Goal: Information Seeking & Learning: Learn about a topic

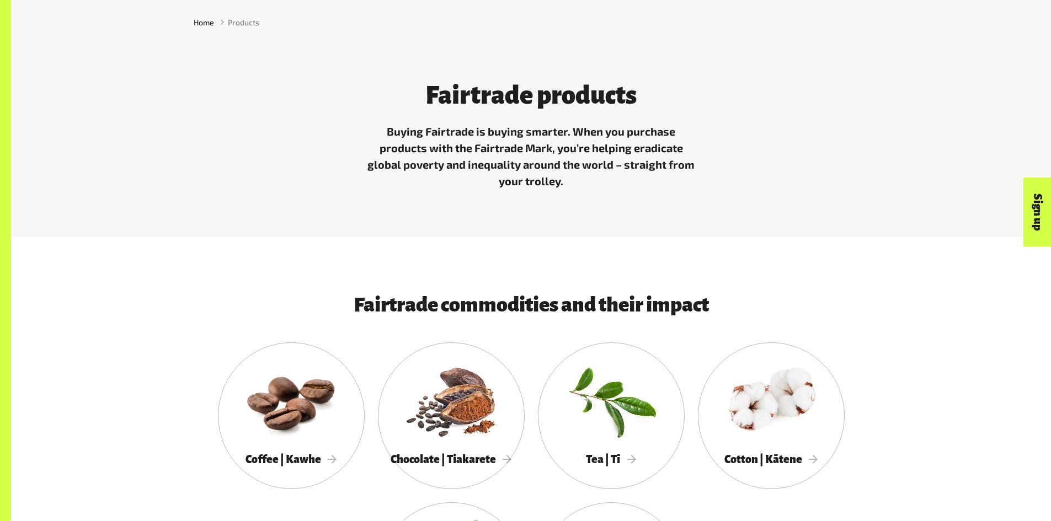
scroll to position [496, 0]
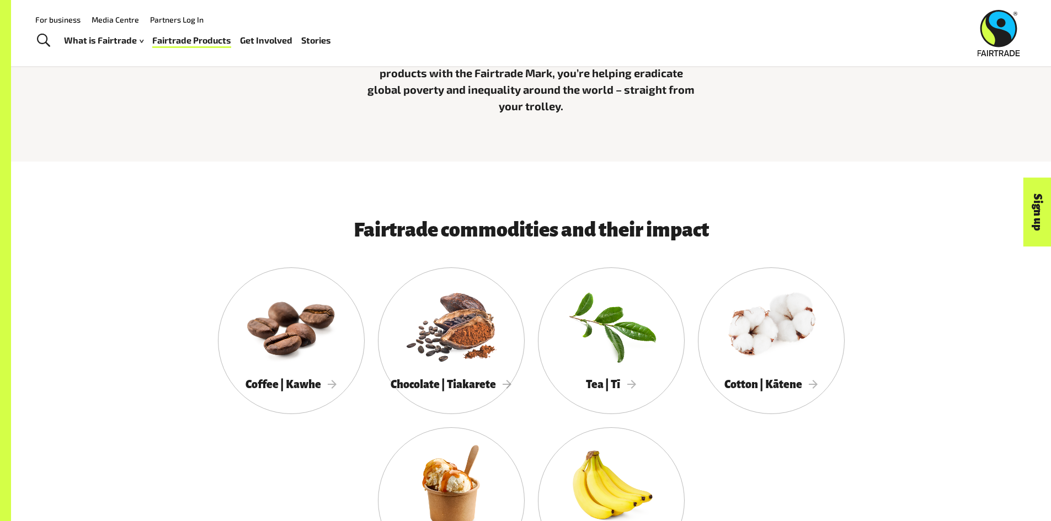
click at [995, 31] on img at bounding box center [999, 33] width 42 height 46
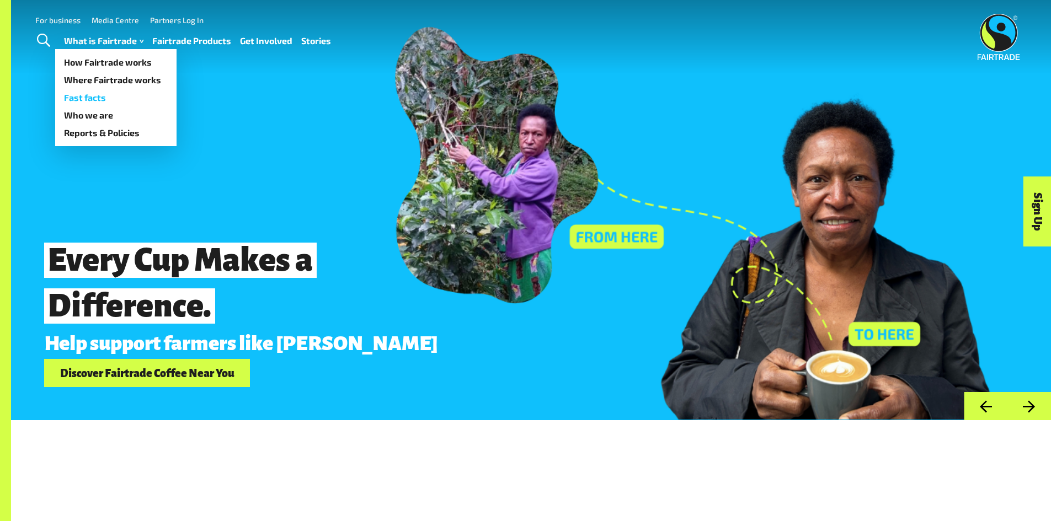
click at [106, 97] on link "Fast facts" at bounding box center [115, 98] width 121 height 18
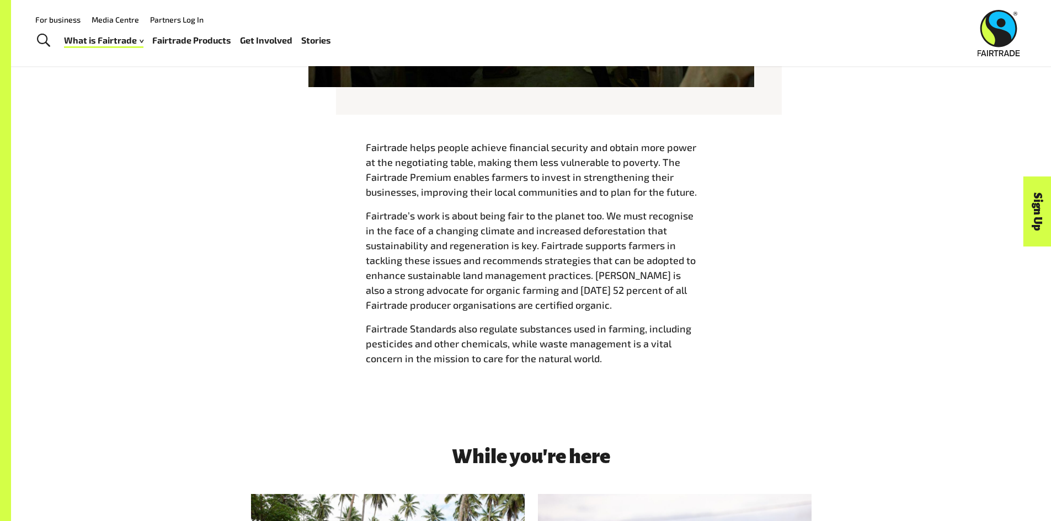
scroll to position [1155, 0]
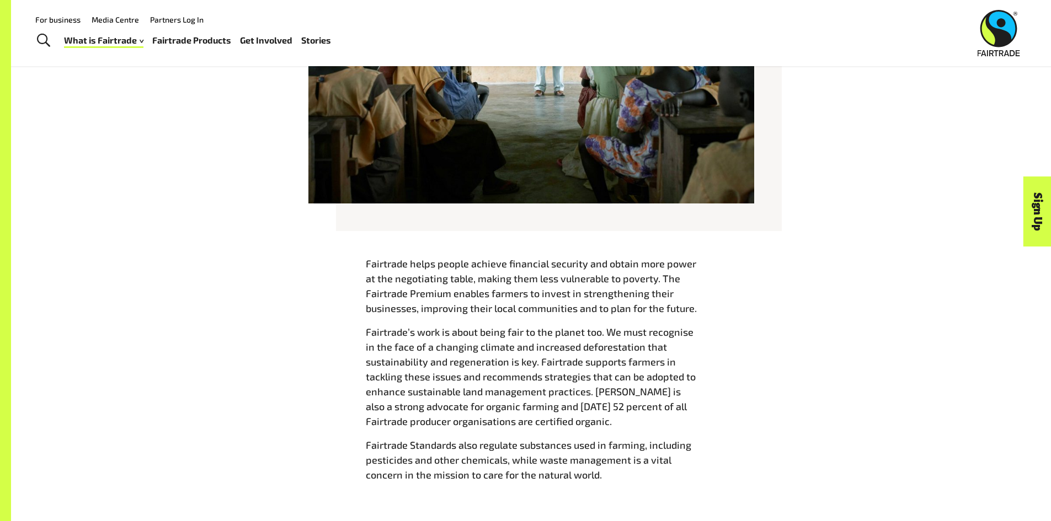
click at [203, 40] on link "Fairtrade Products" at bounding box center [191, 41] width 79 height 16
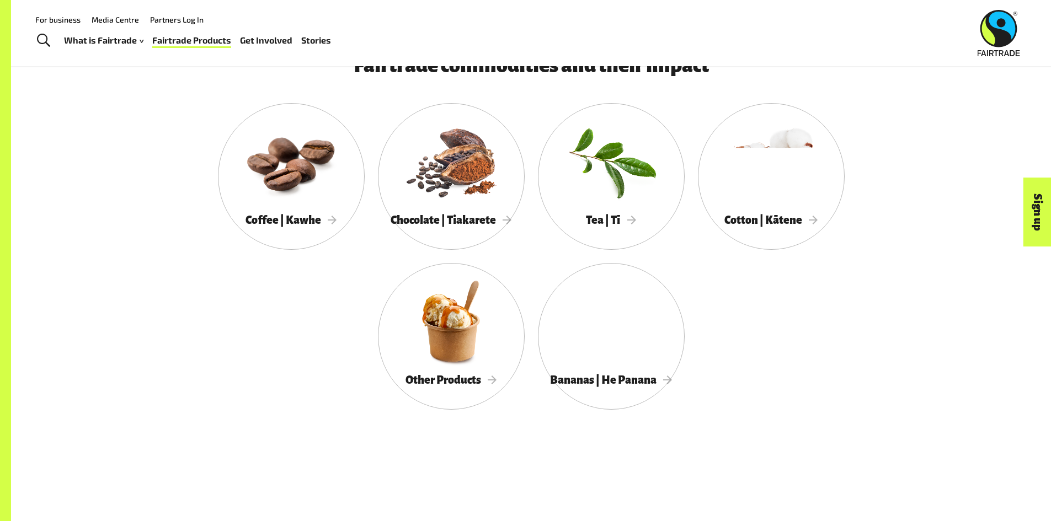
scroll to position [661, 0]
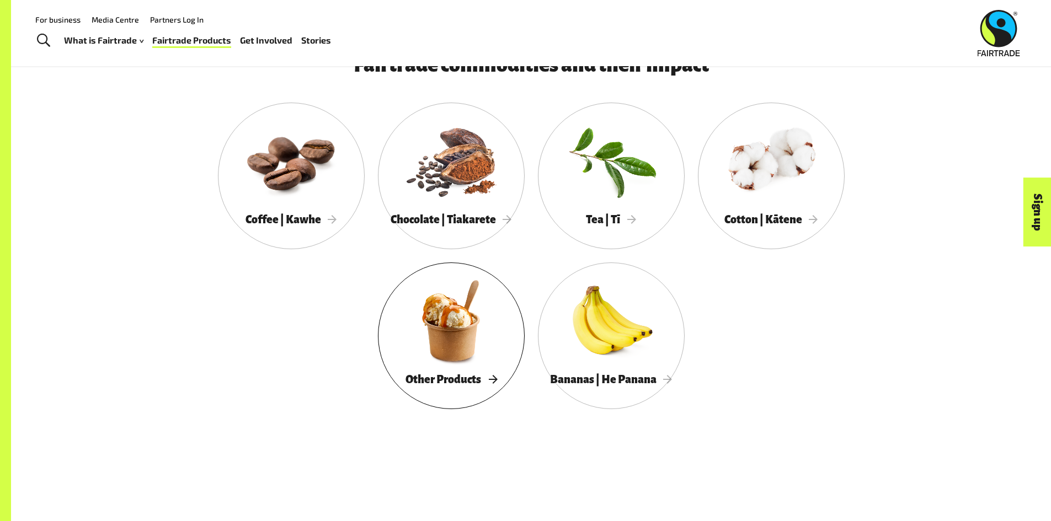
click at [421, 342] on div at bounding box center [451, 320] width 147 height 95
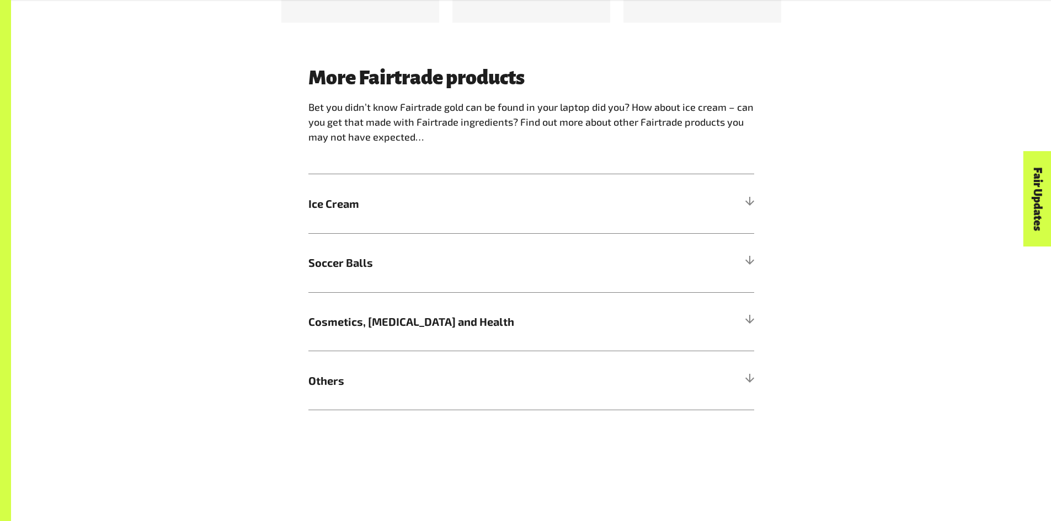
scroll to position [1103, 0]
click at [383, 409] on h5 "Others" at bounding box center [531, 379] width 446 height 59
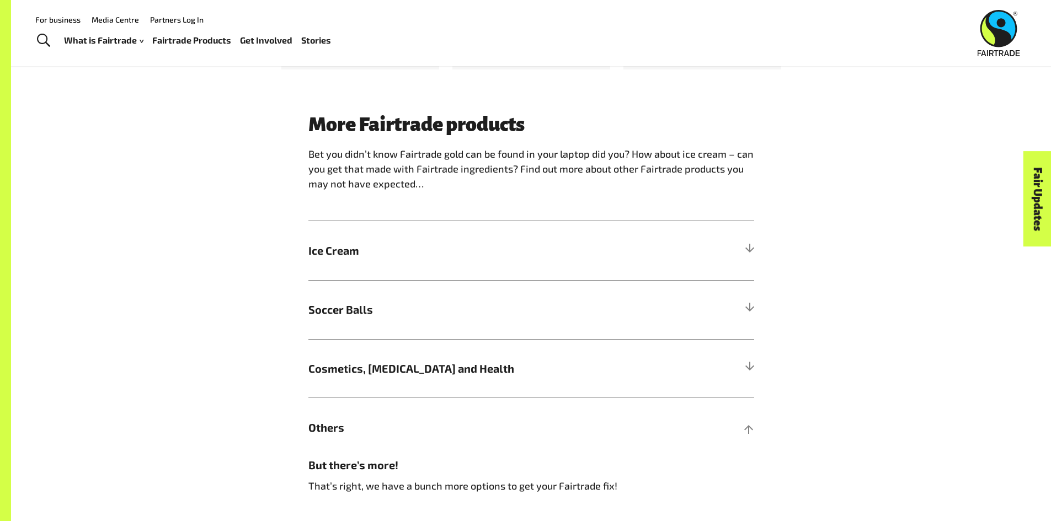
click at [307, 132] on div "More Fairtrade products Bet you didn’t know Fairtrade gold can be found in your…" at bounding box center [531, 517] width 459 height 807
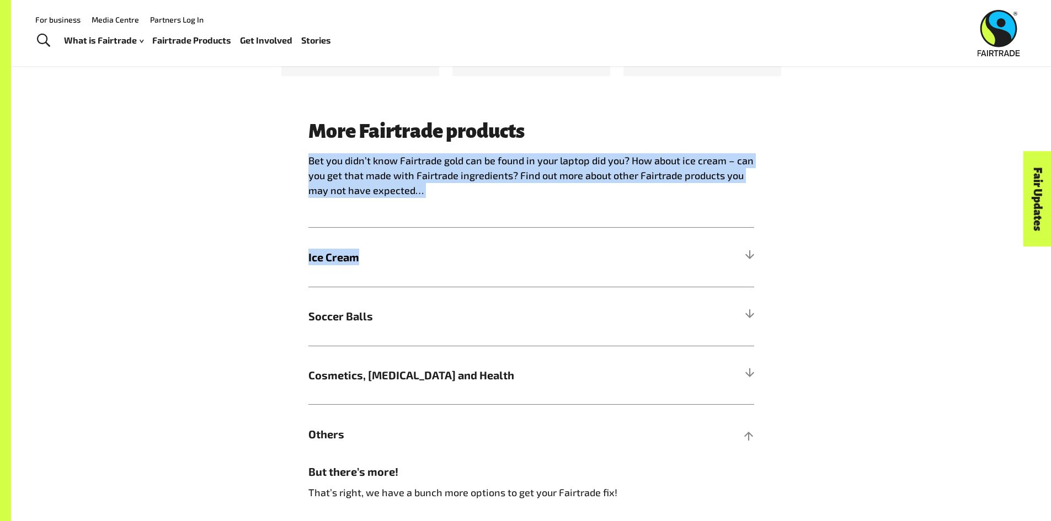
drag, startPoint x: 306, startPoint y: 162, endPoint x: 433, endPoint y: 202, distance: 133.1
click at [432, 202] on div "More Fairtrade products Bet you didn’t know Fairtrade gold can be found in your…" at bounding box center [531, 523] width 459 height 807
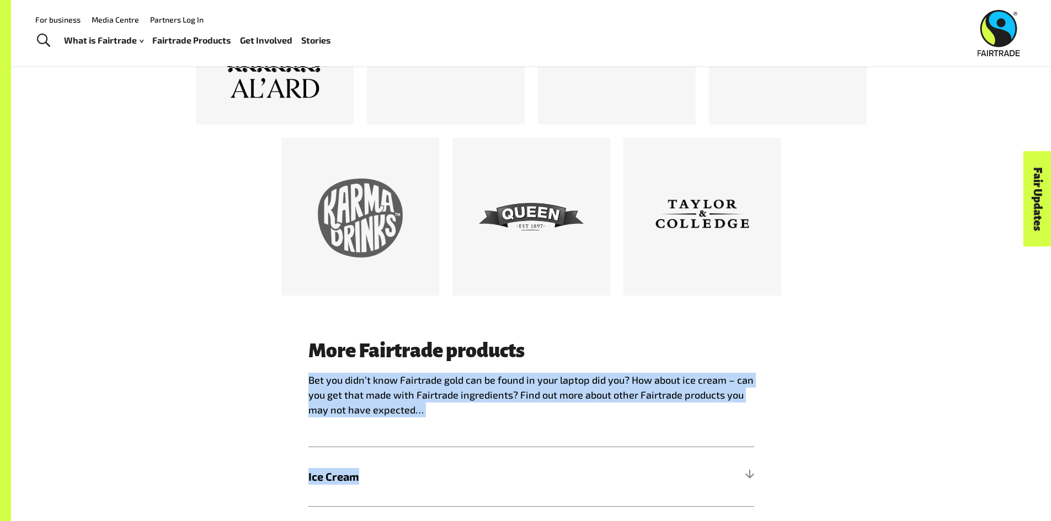
scroll to position [829, 0]
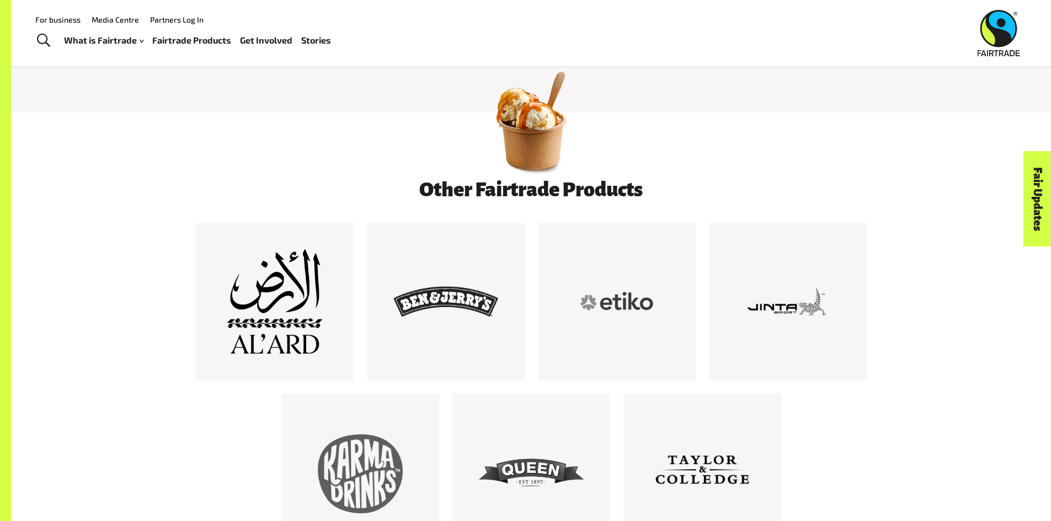
drag, startPoint x: 129, startPoint y: 268, endPoint x: 128, endPoint y: 262, distance: 5.6
click at [130, 266] on div "Other Fairtrade Products" at bounding box center [531, 372] width 1040 height 386
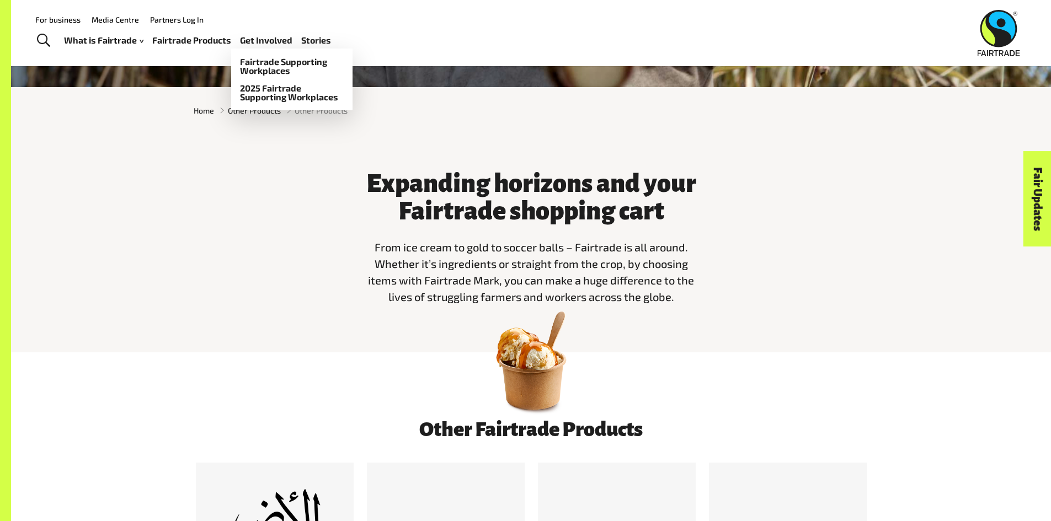
scroll to position [332, 0]
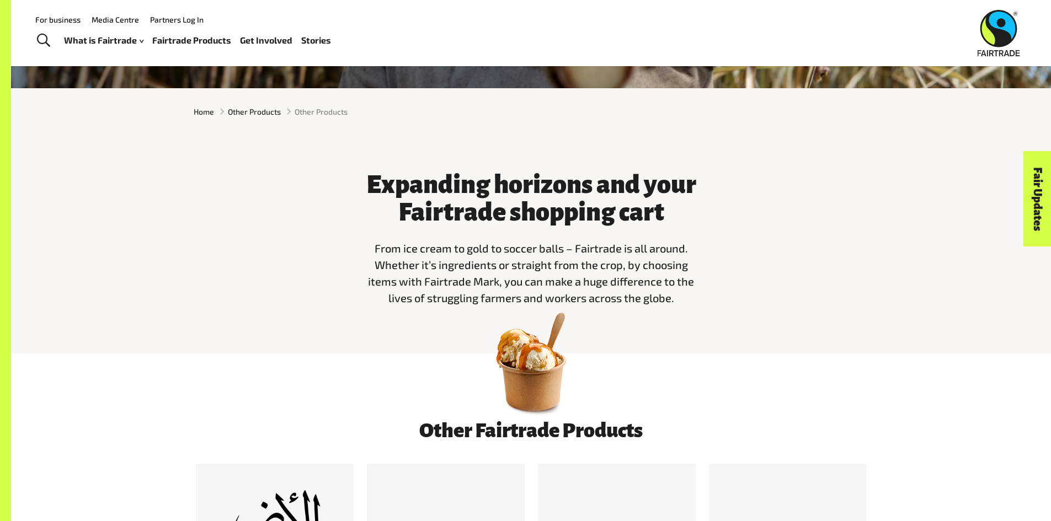
click at [313, 41] on link "Stories" at bounding box center [316, 41] width 30 height 16
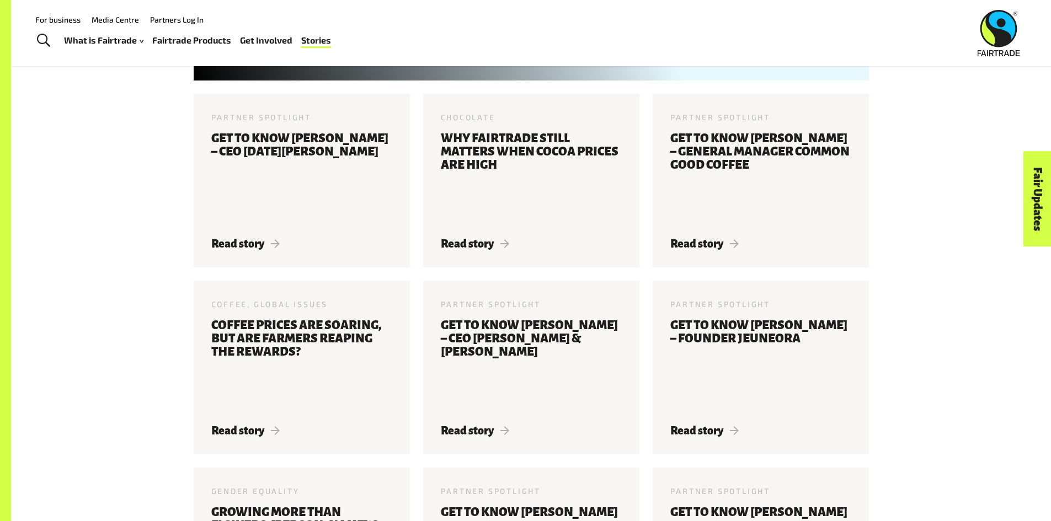
scroll to position [743, 0]
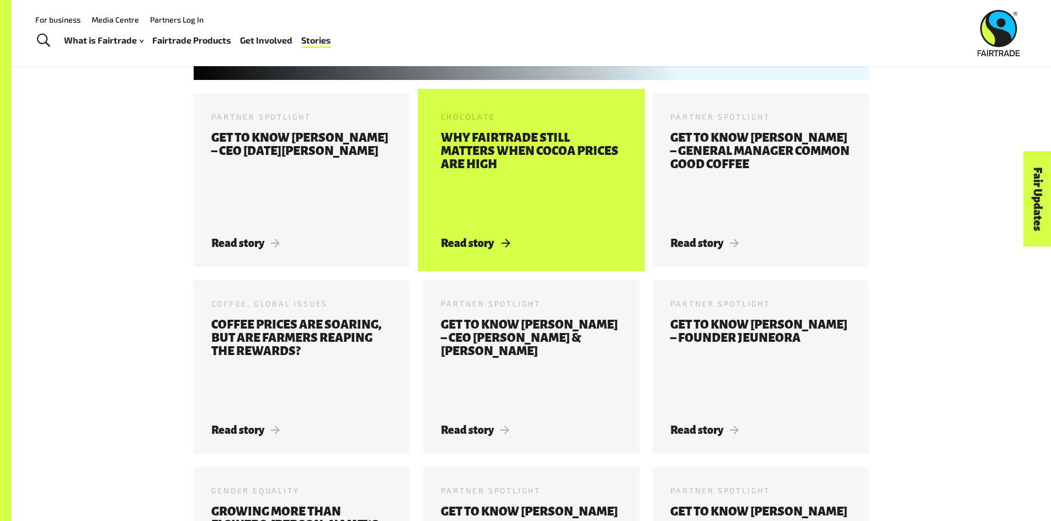
click at [547, 210] on h3 "Why Fairtrade still matters when cocoa prices are high" at bounding box center [531, 177] width 181 height 93
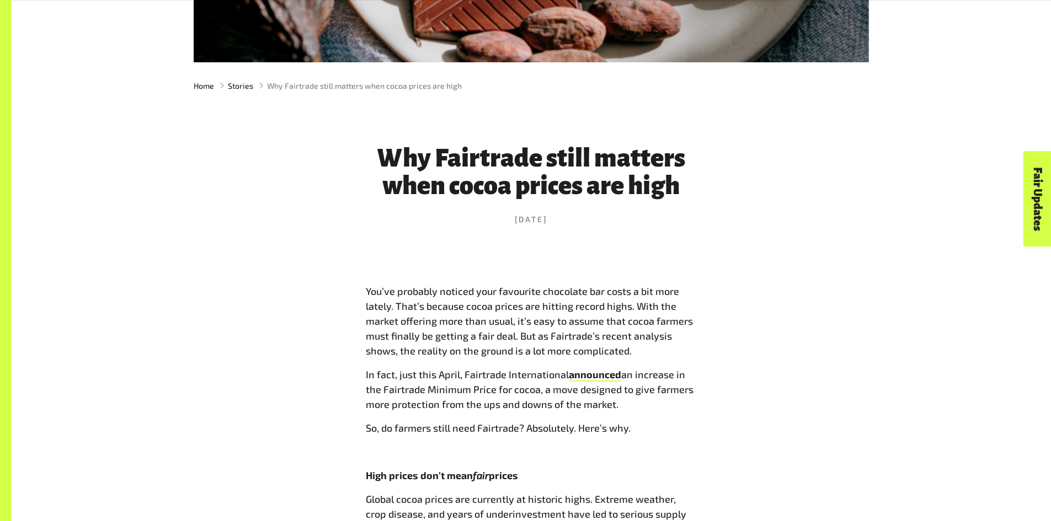
scroll to position [330, 0]
